Goal: Navigation & Orientation: Find specific page/section

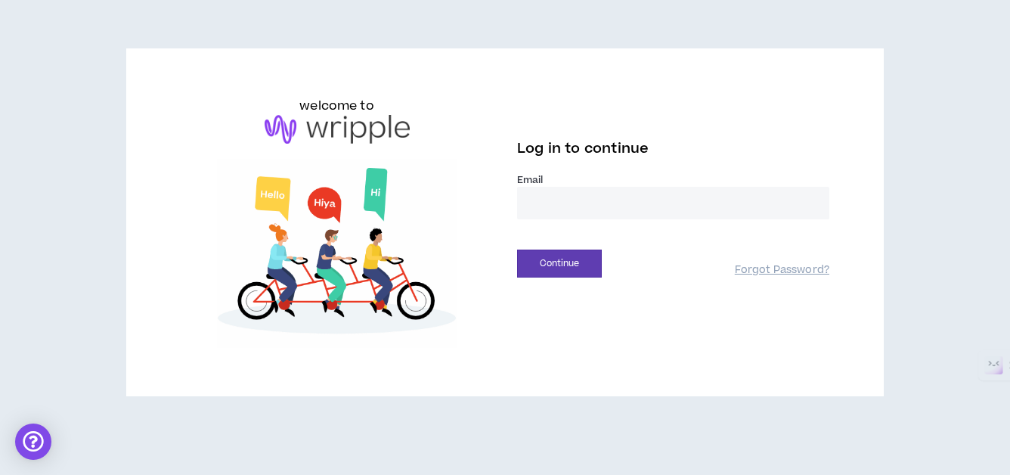
click at [636, 200] on input "email" at bounding box center [673, 203] width 312 height 32
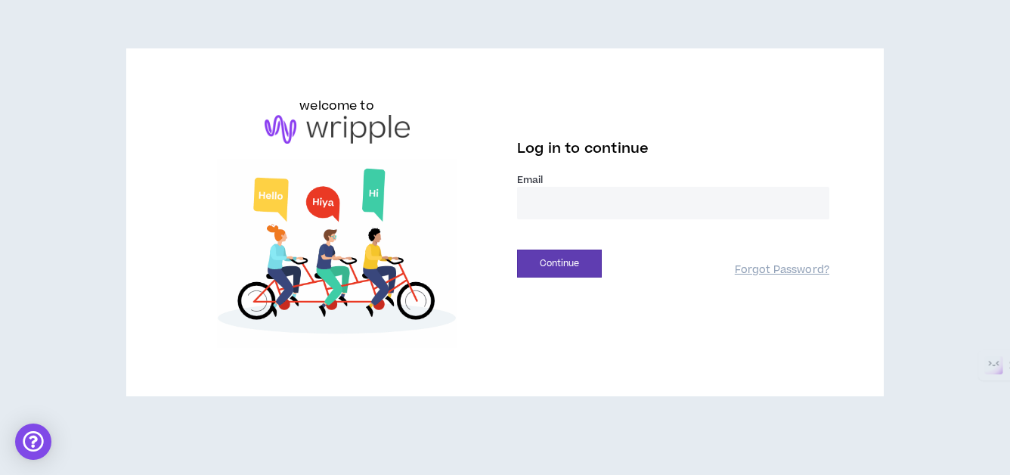
type input "**********"
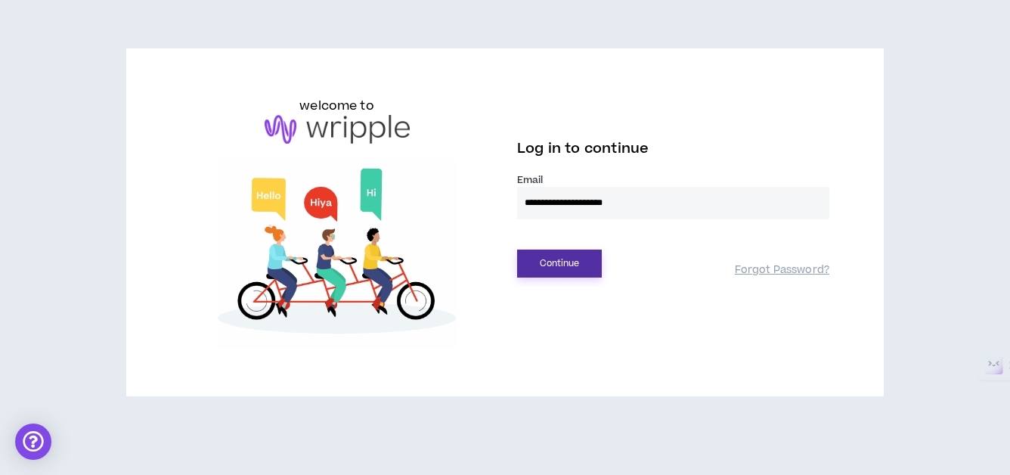
click at [556, 262] on button "Continue" at bounding box center [559, 263] width 85 height 28
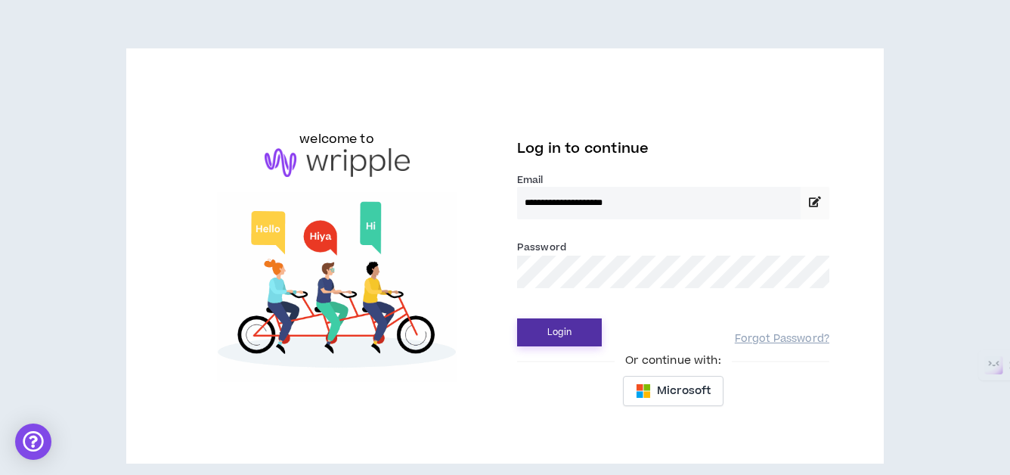
click at [555, 333] on button "Login" at bounding box center [559, 332] width 85 height 28
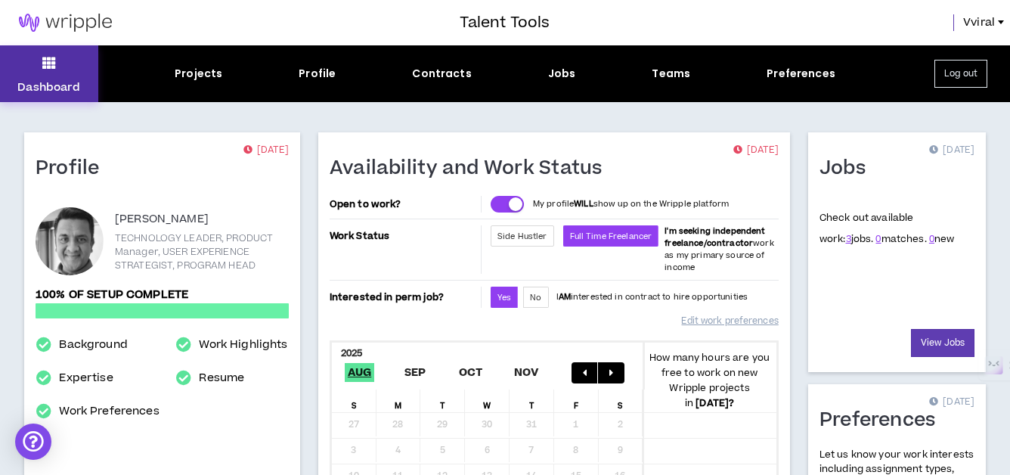
click at [44, 73] on button "Dashboard" at bounding box center [49, 73] width 98 height 57
click at [198, 75] on div "Projects" at bounding box center [199, 74] width 48 height 16
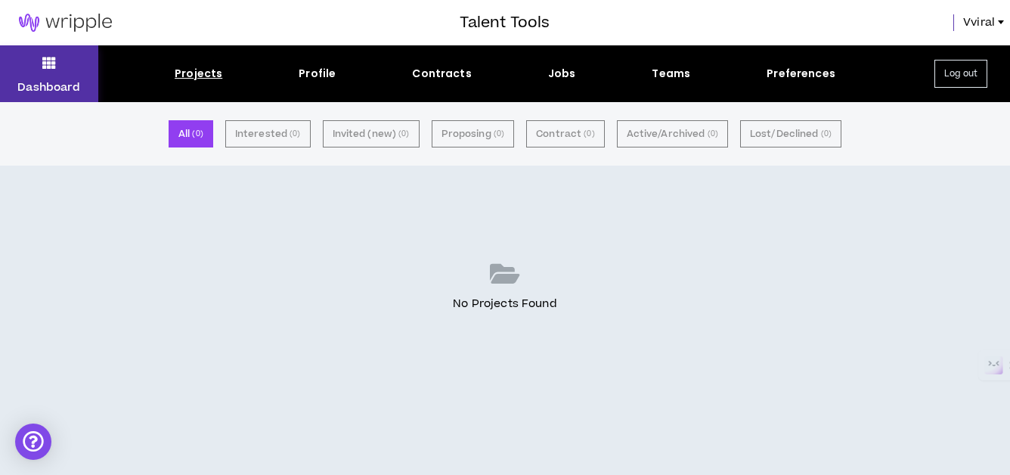
click at [23, 75] on button "Dashboard" at bounding box center [49, 73] width 98 height 57
